Goal: Transaction & Acquisition: Subscribe to service/newsletter

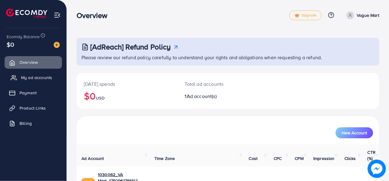
click at [34, 77] on span "My ad accounts" at bounding box center [36, 78] width 31 height 6
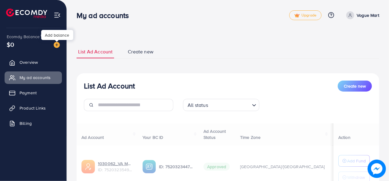
click at [55, 46] on img at bounding box center [57, 45] width 6 height 6
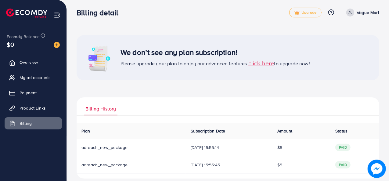
scroll to position [9, 0]
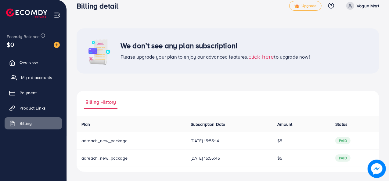
click at [39, 79] on span "My ad accounts" at bounding box center [36, 78] width 31 height 6
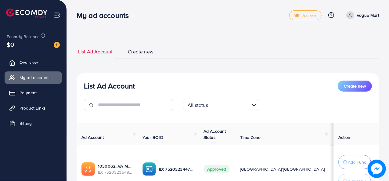
scroll to position [56, 0]
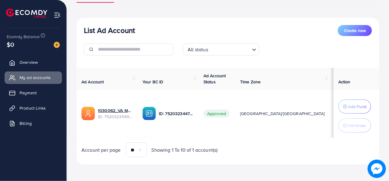
click at [56, 46] on img at bounding box center [57, 45] width 6 height 6
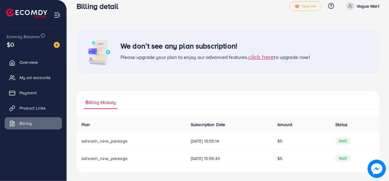
scroll to position [9, 0]
click at [47, 78] on span "My ad accounts" at bounding box center [36, 78] width 31 height 6
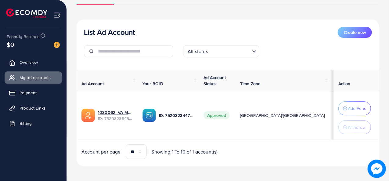
scroll to position [56, 0]
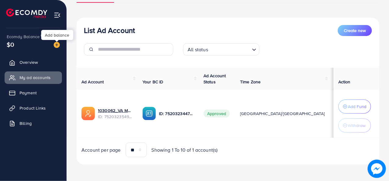
click at [57, 46] on img at bounding box center [57, 45] width 6 height 6
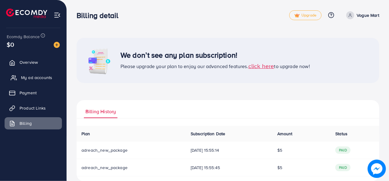
click at [35, 78] on span "My ad accounts" at bounding box center [36, 78] width 31 height 6
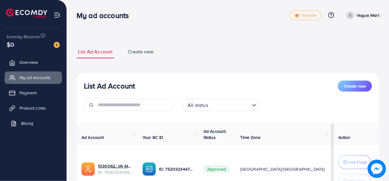
click at [27, 127] on link "Billing" at bounding box center [33, 123] width 57 height 12
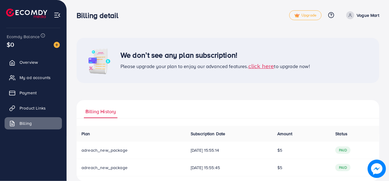
click at [263, 66] on span "click here" at bounding box center [262, 66] width 26 height 8
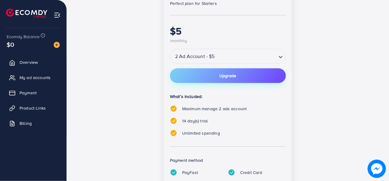
scroll to position [172, 0]
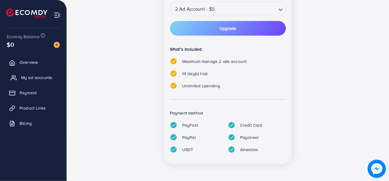
click at [27, 75] on span "My ad accounts" at bounding box center [36, 78] width 31 height 6
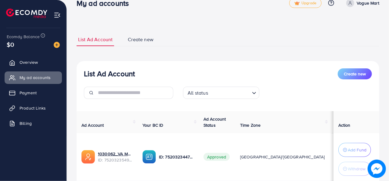
scroll to position [56, 0]
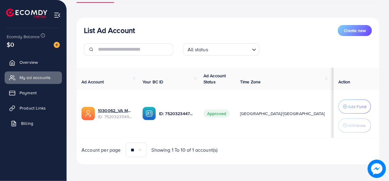
click at [33, 125] on link "Billing" at bounding box center [33, 123] width 57 height 12
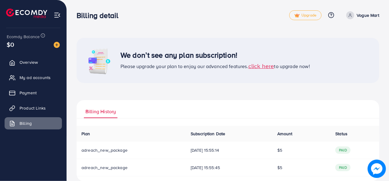
click at [273, 66] on span "click here" at bounding box center [262, 66] width 26 height 8
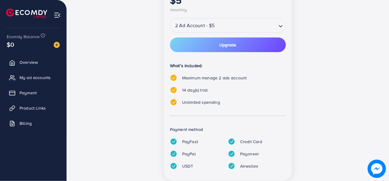
scroll to position [172, 0]
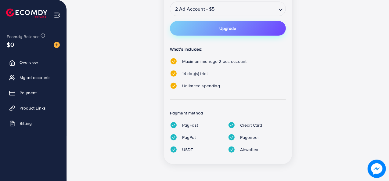
click at [231, 31] on span "Upgrade" at bounding box center [228, 28] width 17 height 4
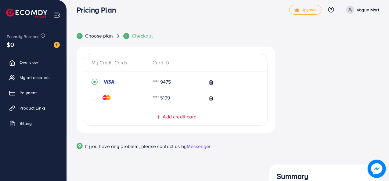
scroll to position [0, 0]
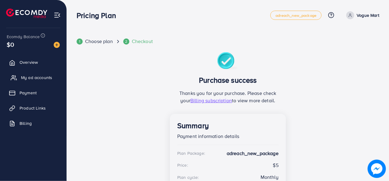
click at [38, 78] on span "My ad accounts" at bounding box center [36, 78] width 31 height 6
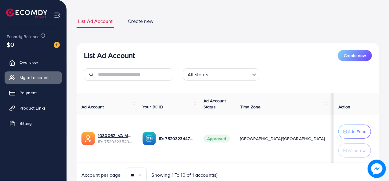
scroll to position [56, 0]
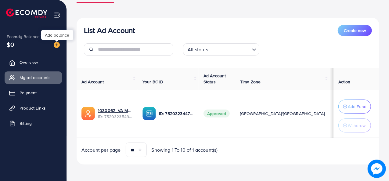
click at [54, 44] on img at bounding box center [57, 45] width 6 height 6
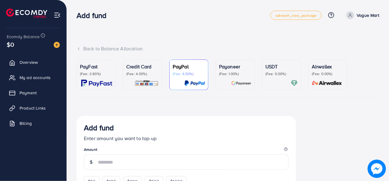
click at [278, 73] on p "(Fee: 0.00%)" at bounding box center [282, 73] width 32 height 5
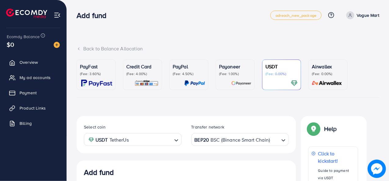
click at [226, 74] on p "(Fee: 1.00%)" at bounding box center [235, 73] width 32 height 5
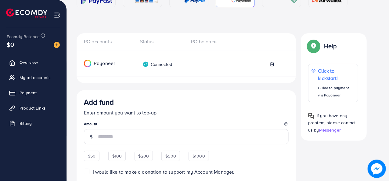
scroll to position [61, 0]
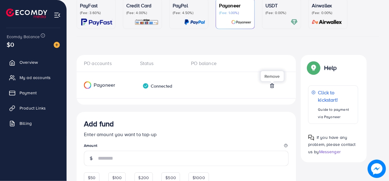
click at [271, 86] on icon at bounding box center [272, 85] width 5 height 5
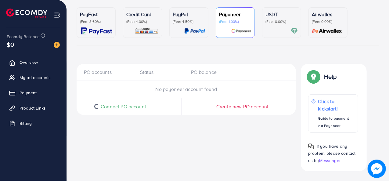
scroll to position [52, 0]
click at [38, 75] on span "My ad accounts" at bounding box center [36, 78] width 31 height 6
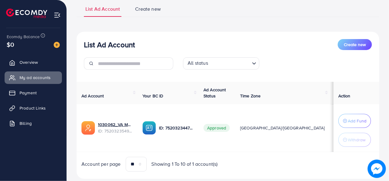
scroll to position [59, 0]
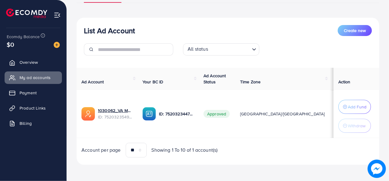
click at [59, 45] on img at bounding box center [57, 45] width 6 height 6
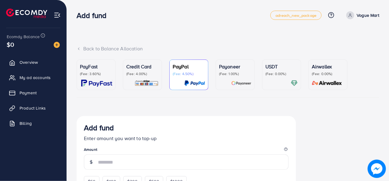
click at [290, 72] on p "(Fee: 0.00%)" at bounding box center [282, 73] width 32 height 5
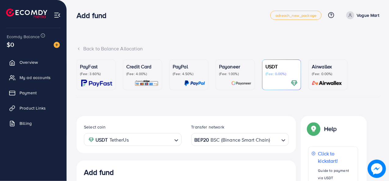
click at [250, 75] on p "(Fee: 1.00%)" at bounding box center [235, 73] width 32 height 5
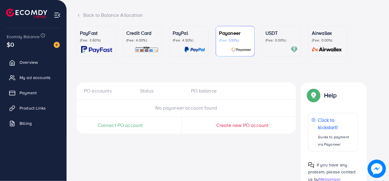
scroll to position [52, 0]
